Goal: Find specific page/section: Find specific page/section

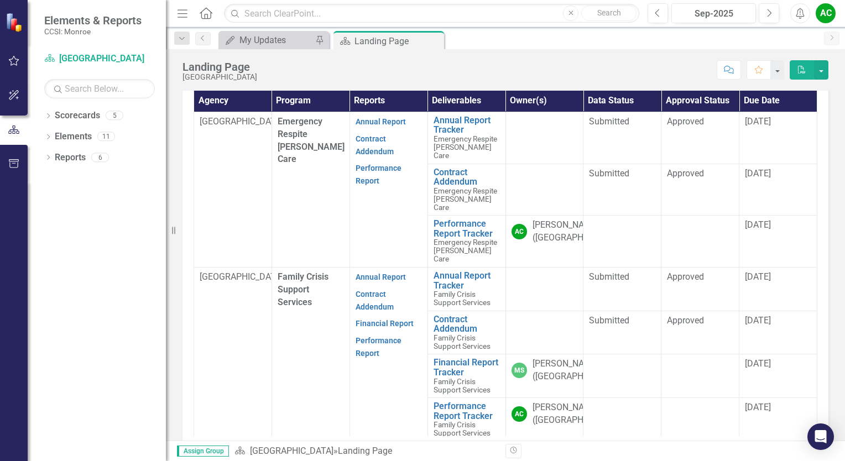
scroll to position [332, 0]
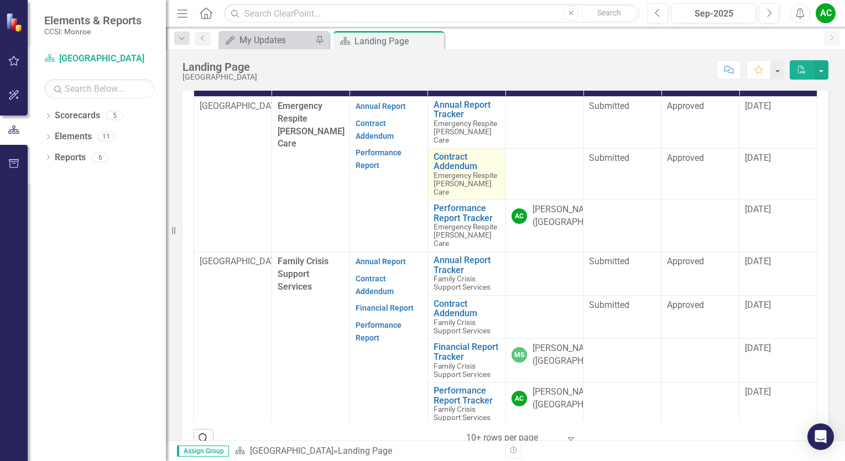
click at [447, 196] on span "Emergency Respite [PERSON_NAME] Care" at bounding box center [465, 183] width 64 height 25
click at [449, 196] on span "Emergency Respite [PERSON_NAME] Care" at bounding box center [465, 183] width 64 height 25
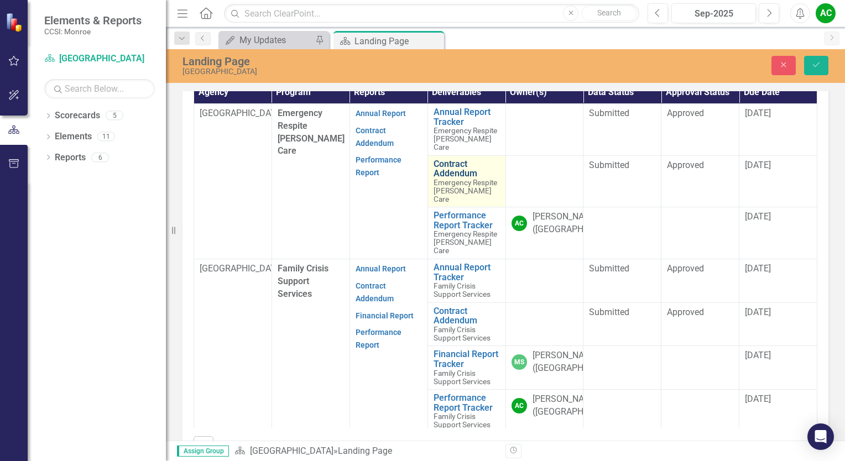
click at [444, 179] on link "Contract Addendum" at bounding box center [466, 168] width 66 height 19
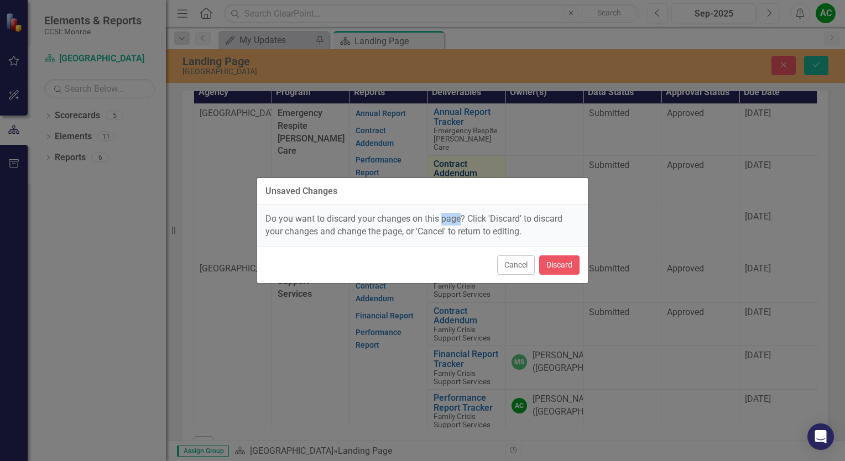
click at [444, 200] on div "Unsaved Changes Do you want to discard your changes on this page? Click 'Discar…" at bounding box center [423, 230] width 332 height 106
click at [507, 266] on button "Cancel" at bounding box center [516, 264] width 38 height 19
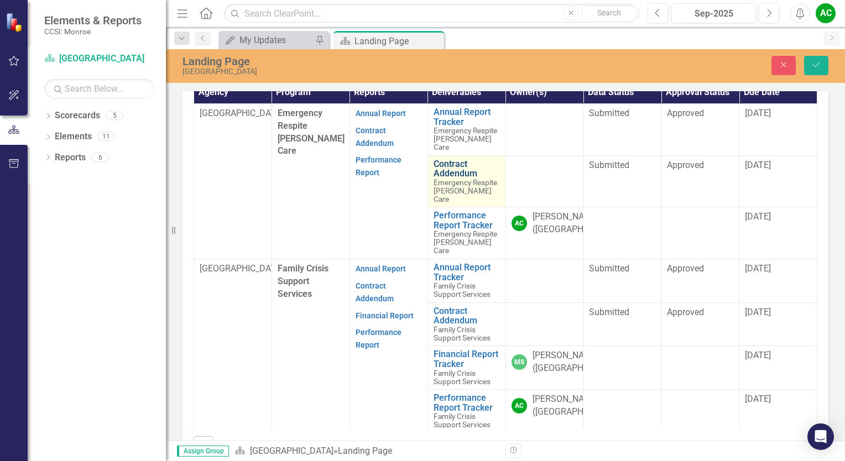
click at [445, 179] on link "Contract Addendum" at bounding box center [466, 168] width 66 height 19
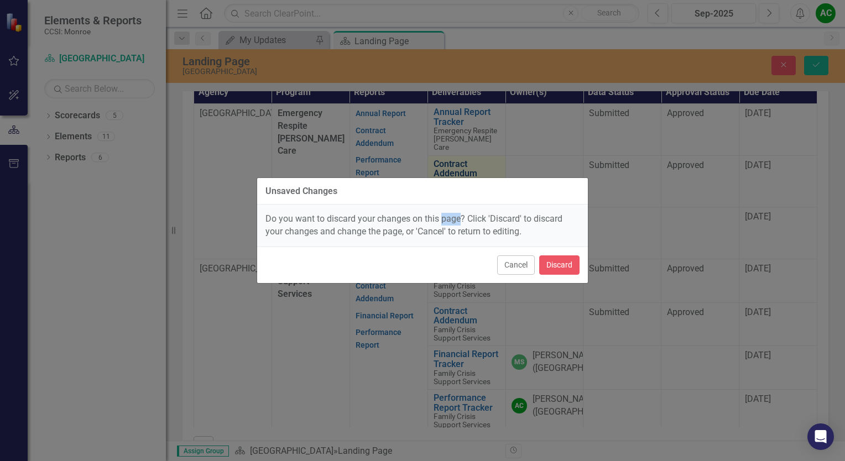
click at [445, 193] on div "Unsaved Changes Do you want to discard your changes on this page? Click 'Discar…" at bounding box center [423, 230] width 332 height 106
click at [509, 260] on button "Cancel" at bounding box center [516, 264] width 38 height 19
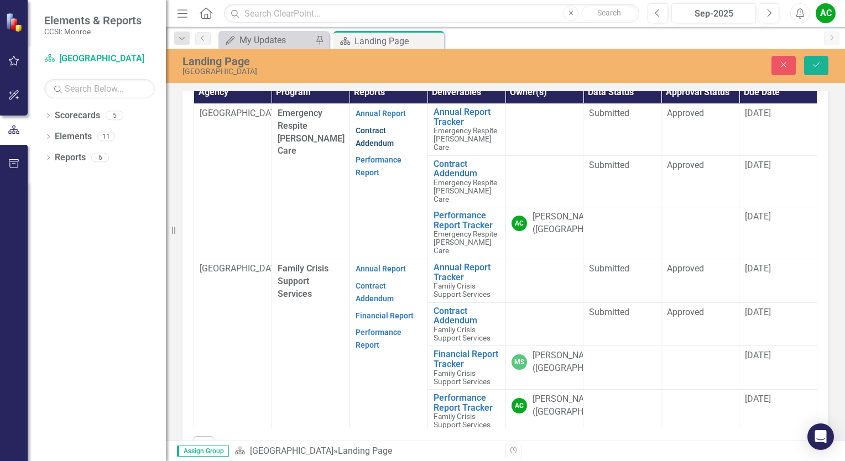
click at [358, 148] on link "Contract Addendum" at bounding box center [374, 137] width 38 height 22
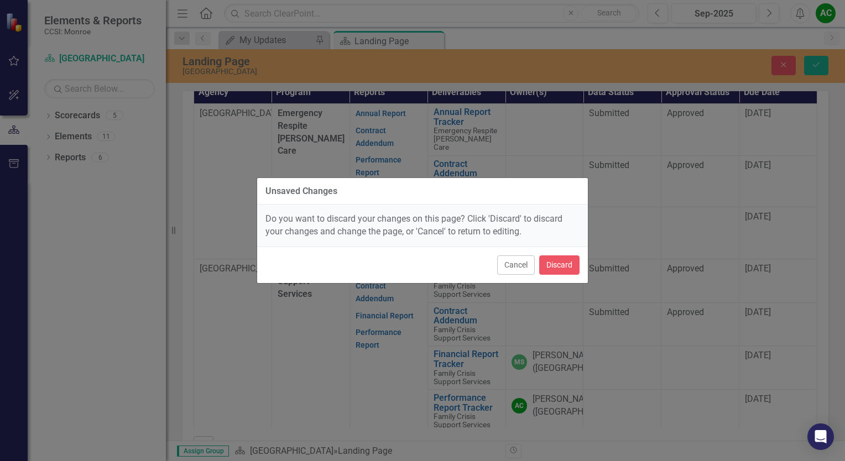
click at [101, 294] on div "Unsaved Changes Do you want to discard your changes on this page? Click 'Discar…" at bounding box center [422, 230] width 845 height 461
click at [530, 261] on button "Cancel" at bounding box center [516, 264] width 38 height 19
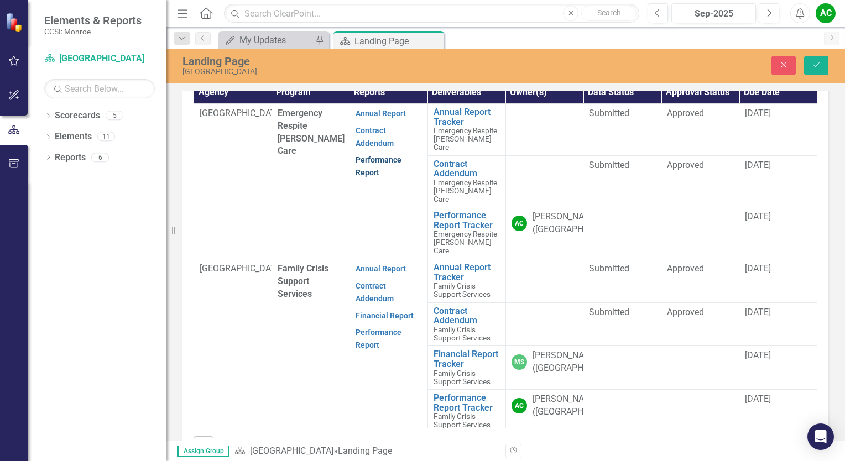
click at [370, 177] on link "Performance Report" at bounding box center [378, 166] width 46 height 22
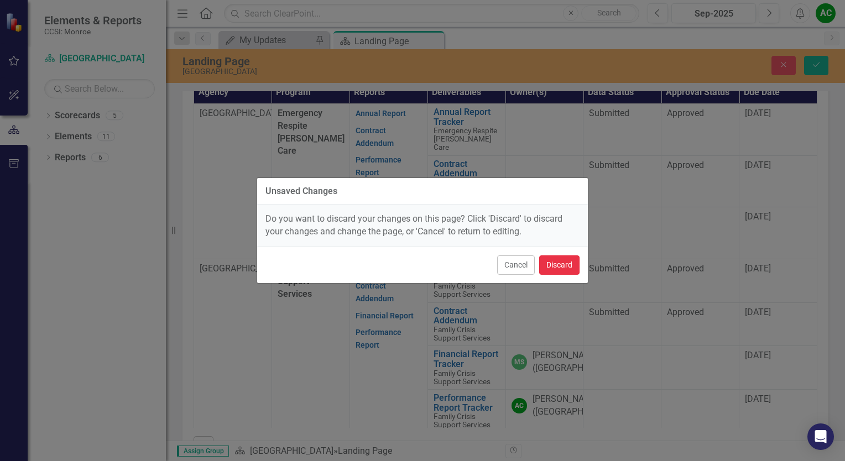
click at [558, 269] on button "Discard" at bounding box center [559, 264] width 40 height 19
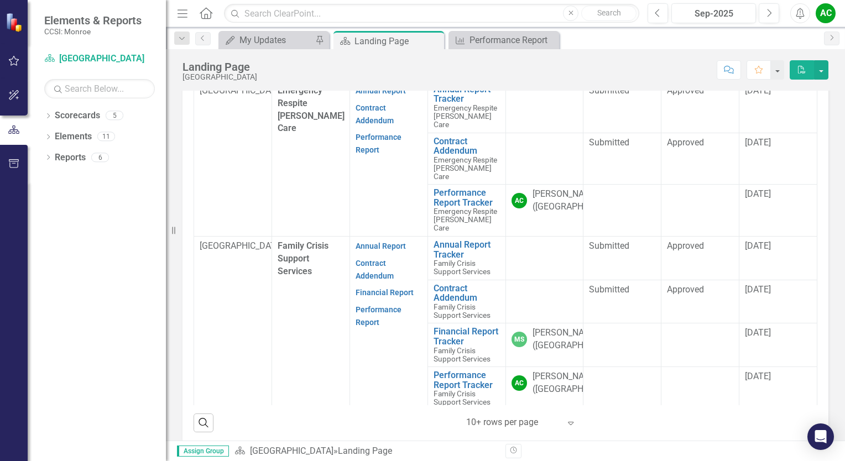
scroll to position [349, 0]
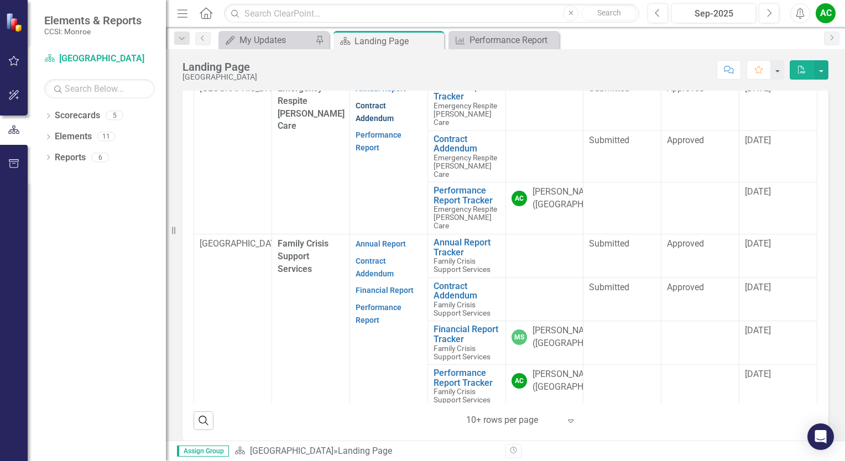
click at [368, 123] on link "Contract Addendum" at bounding box center [374, 112] width 38 height 22
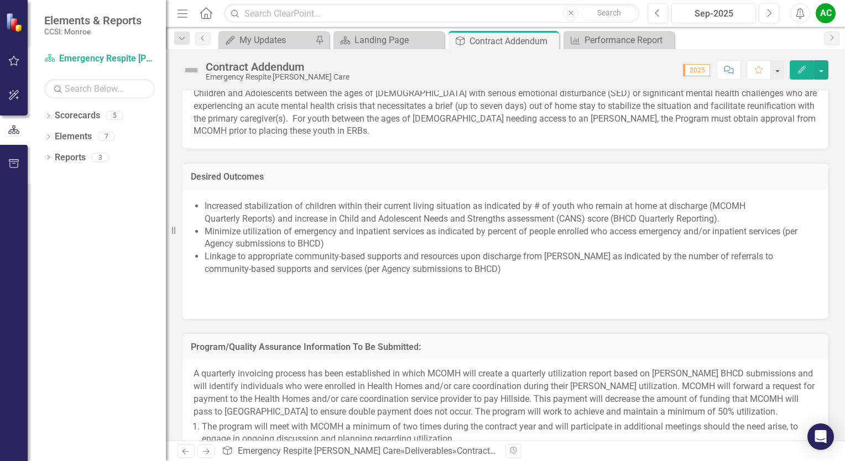
scroll to position [744, 0]
